Goal: Find specific page/section: Find specific page/section

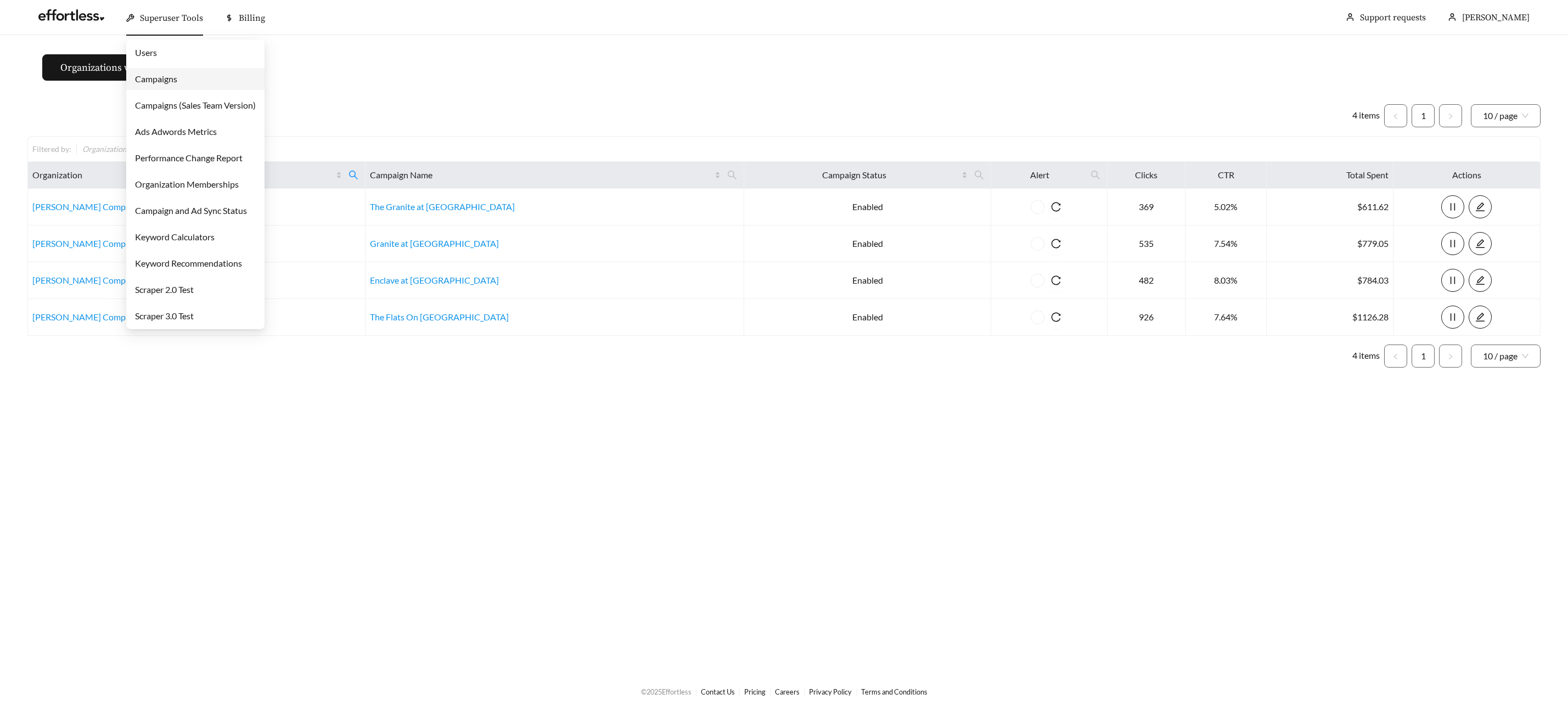
drag, startPoint x: 172, startPoint y: 9, endPoint x: 173, endPoint y: 30, distance: 21.0
click at [172, 9] on div "Superuser Tools" at bounding box center [164, 18] width 77 height 35
drag, startPoint x: 168, startPoint y: 79, endPoint x: 197, endPoint y: 83, distance: 29.3
click at [168, 79] on link "Campaigns" at bounding box center [156, 79] width 42 height 11
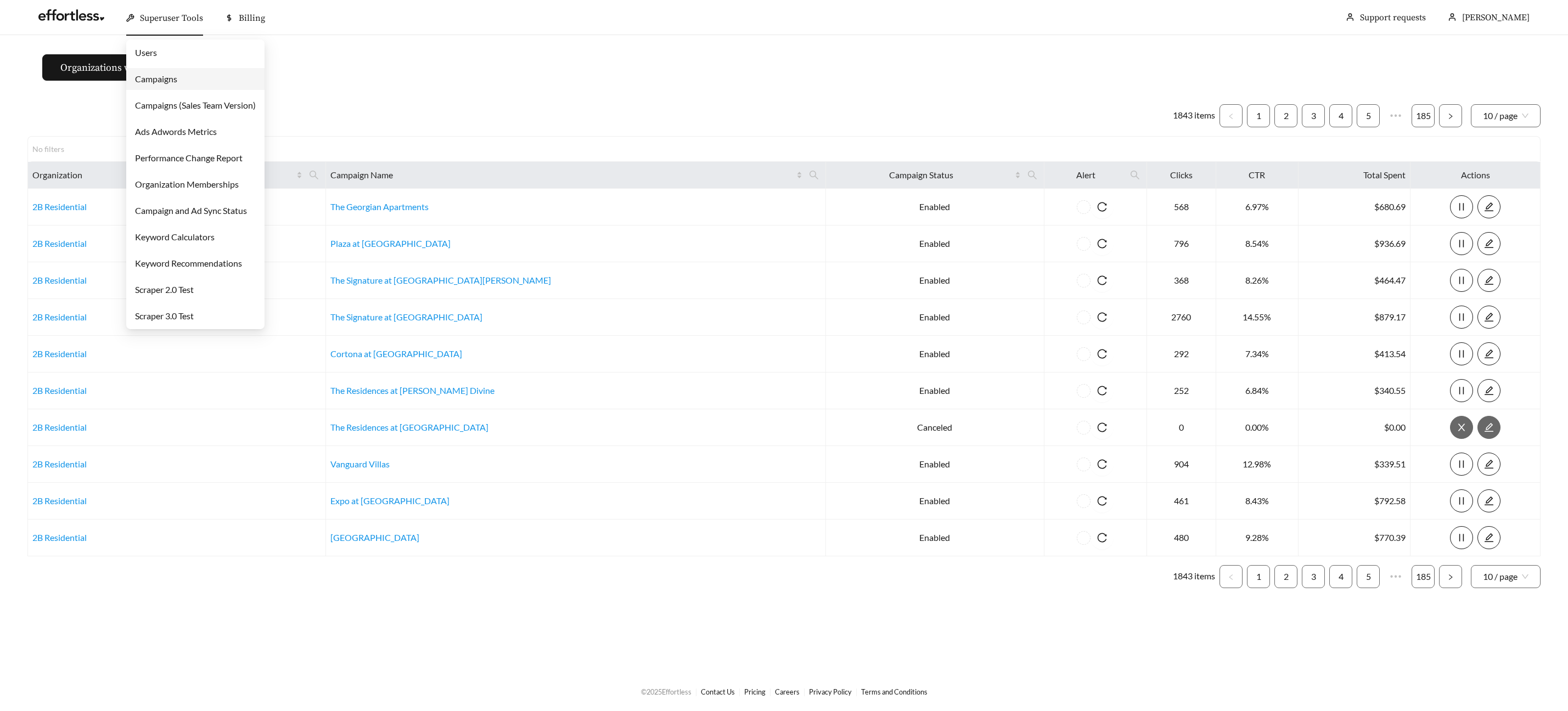
click at [164, 25] on div "Superuser Tools" at bounding box center [164, 18] width 77 height 35
drag, startPoint x: 169, startPoint y: 82, endPoint x: 177, endPoint y: 84, distance: 8.2
click at [169, 82] on link "Campaigns" at bounding box center [156, 79] width 42 height 11
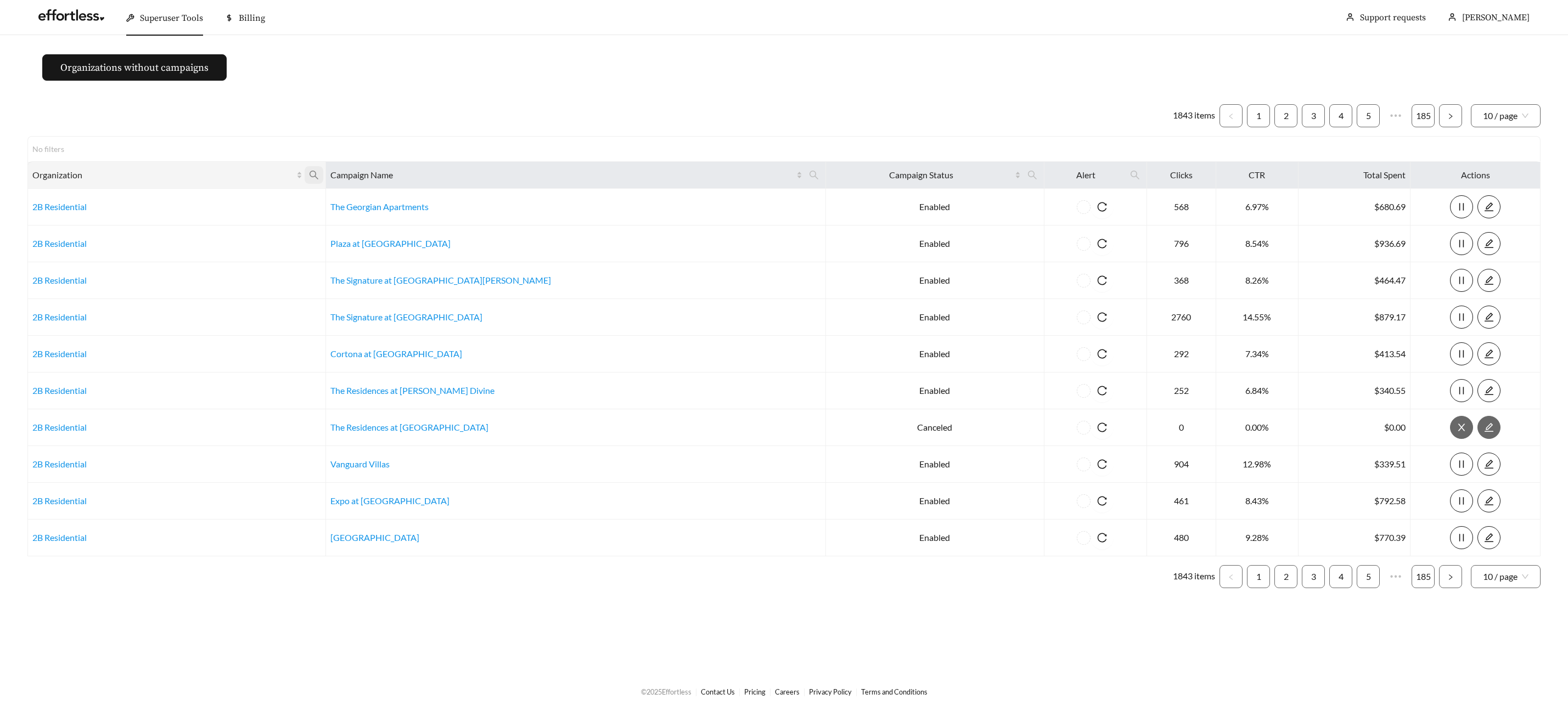
drag, startPoint x: 359, startPoint y: 172, endPoint x: 357, endPoint y: 178, distance: 6.3
click at [319, 173] on icon "search" at bounding box center [314, 175] width 10 height 10
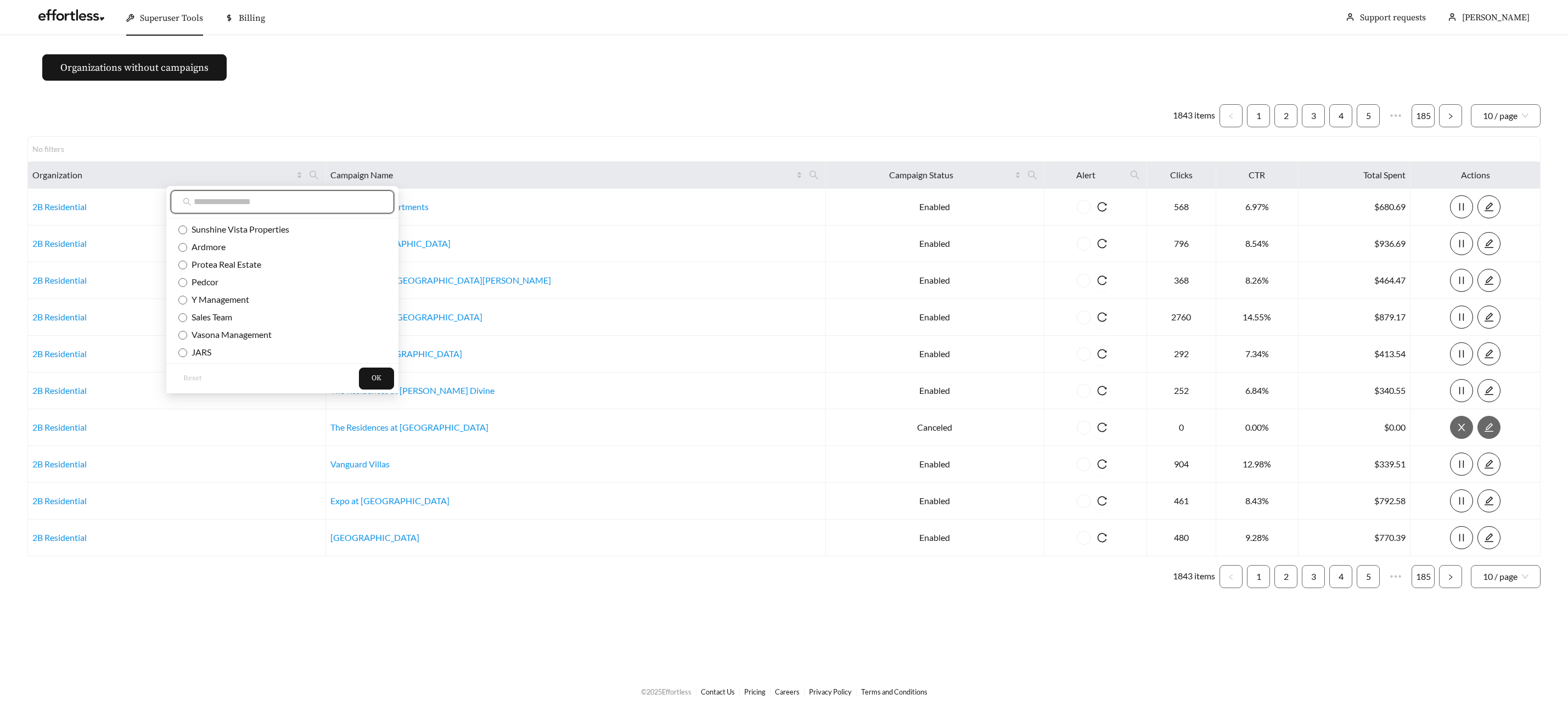
click at [302, 204] on input "text" at bounding box center [288, 202] width 188 height 13
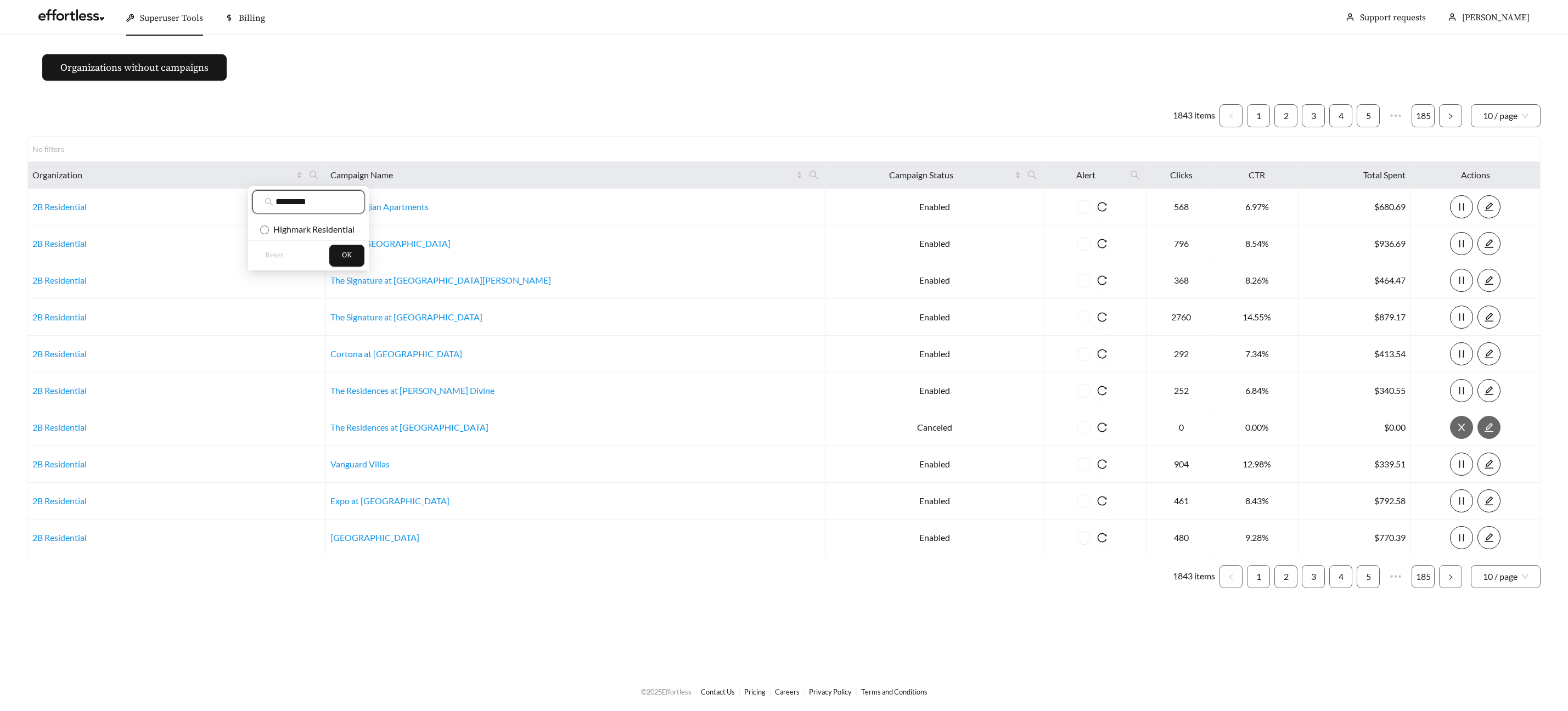
type input "********"
click at [296, 228] on span "Highmark Residential" at bounding box center [311, 229] width 86 height 11
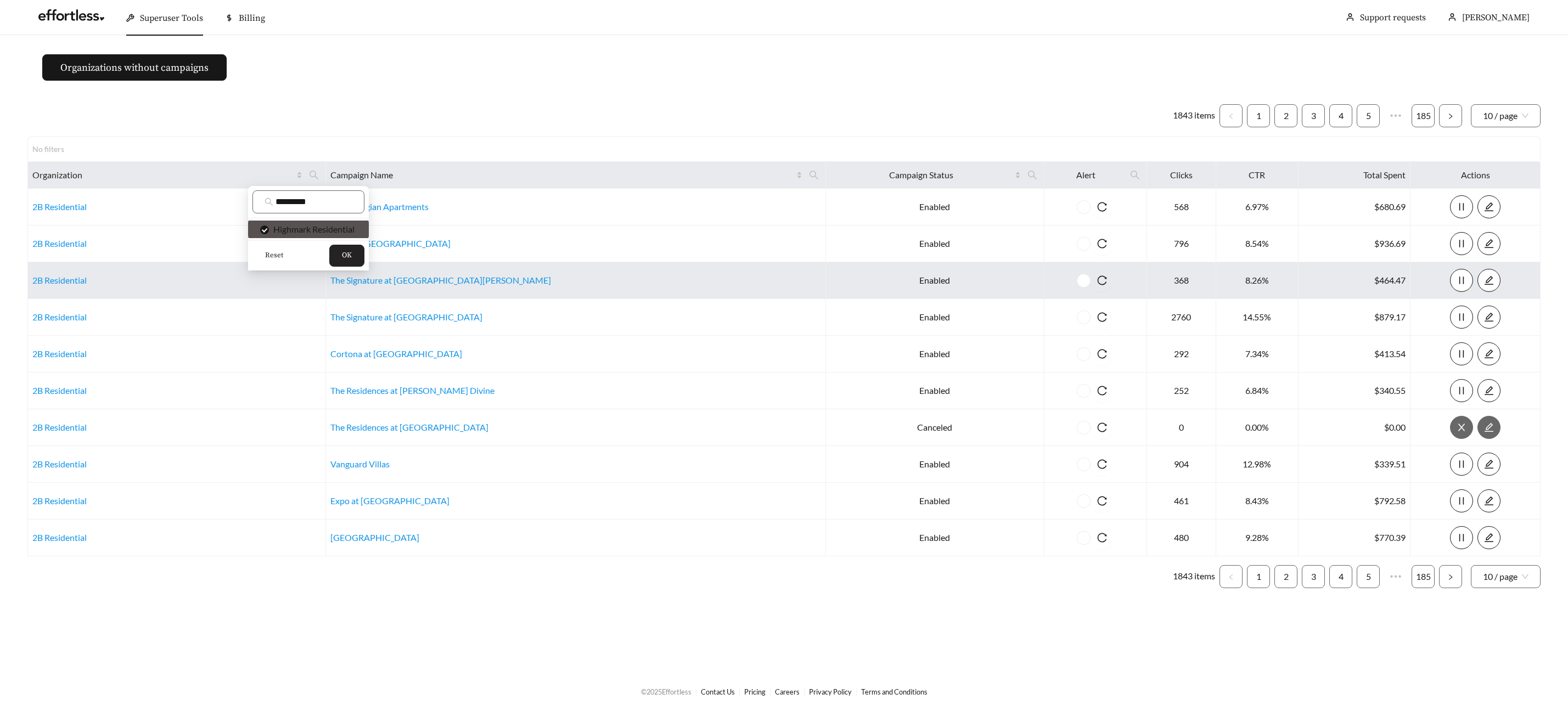
click at [350, 263] on button "OK" at bounding box center [347, 255] width 35 height 22
